Goal: Task Accomplishment & Management: Manage account settings

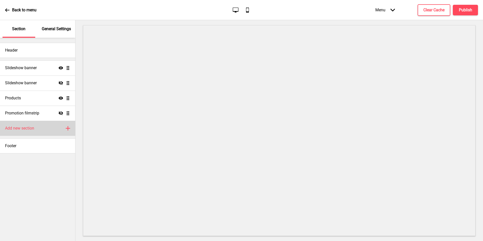
click at [38, 124] on div "Add new section Plus" at bounding box center [37, 128] width 75 height 15
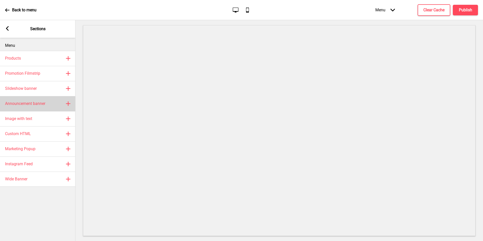
click at [42, 105] on h4 "Announcement banner" at bounding box center [25, 104] width 40 height 6
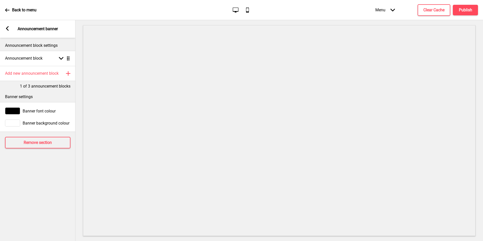
click at [7, 30] on rect at bounding box center [7, 28] width 5 height 5
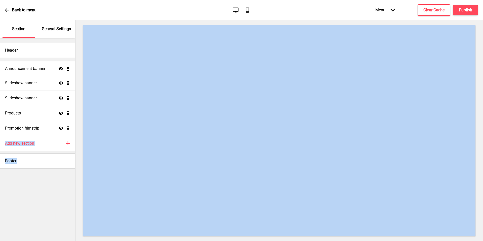
drag, startPoint x: 70, startPoint y: 129, endPoint x: 76, endPoint y: 69, distance: 60.2
click at [76, 68] on div "Section General Settings Header Slideshow banner Show Drag Slideshow banner Hid…" at bounding box center [241, 130] width 483 height 221
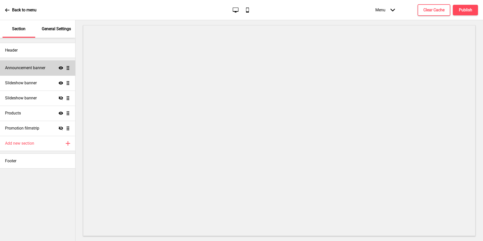
click at [35, 69] on h4 "Announcement banner" at bounding box center [25, 68] width 40 height 6
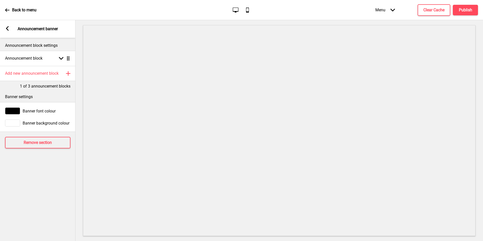
click at [44, 96] on p "Banner settings" at bounding box center [37, 97] width 65 height 6
click at [41, 52] on div "Announcement block Arrow down Drag" at bounding box center [37, 58] width 75 height 15
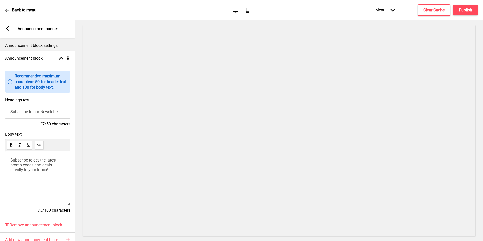
click at [39, 107] on input "Subscribe to our Newsletter" at bounding box center [37, 112] width 65 height 14
type input "w"
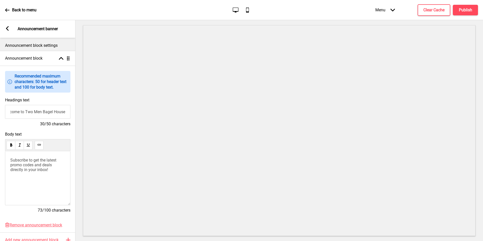
type input "Welcome to Two Men Bagel House"
click at [25, 177] on div "Subscribe to get the latest promo codes and deals directly in your inbox!" at bounding box center [37, 178] width 65 height 54
